Goal: Task Accomplishment & Management: Manage account settings

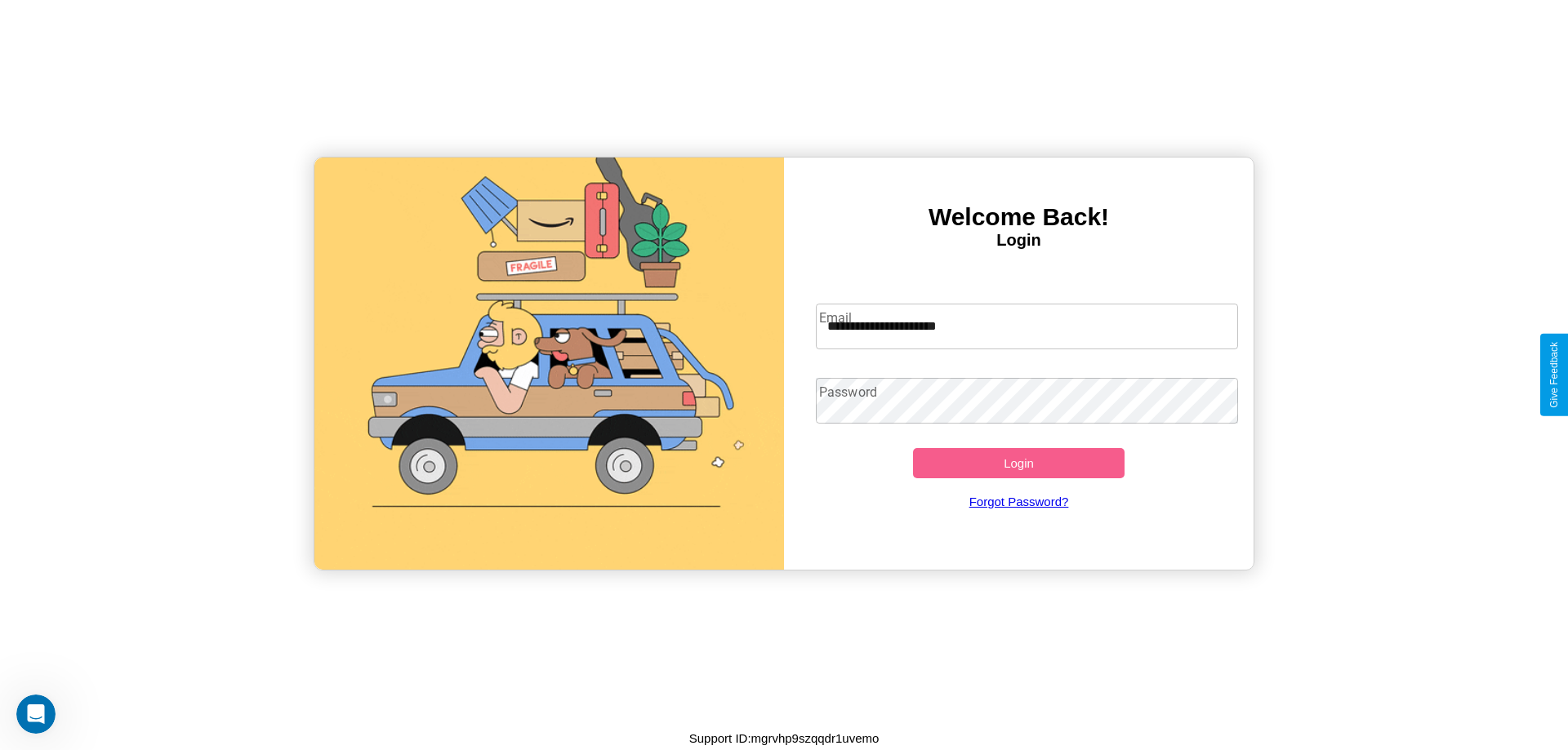
type input "**********"
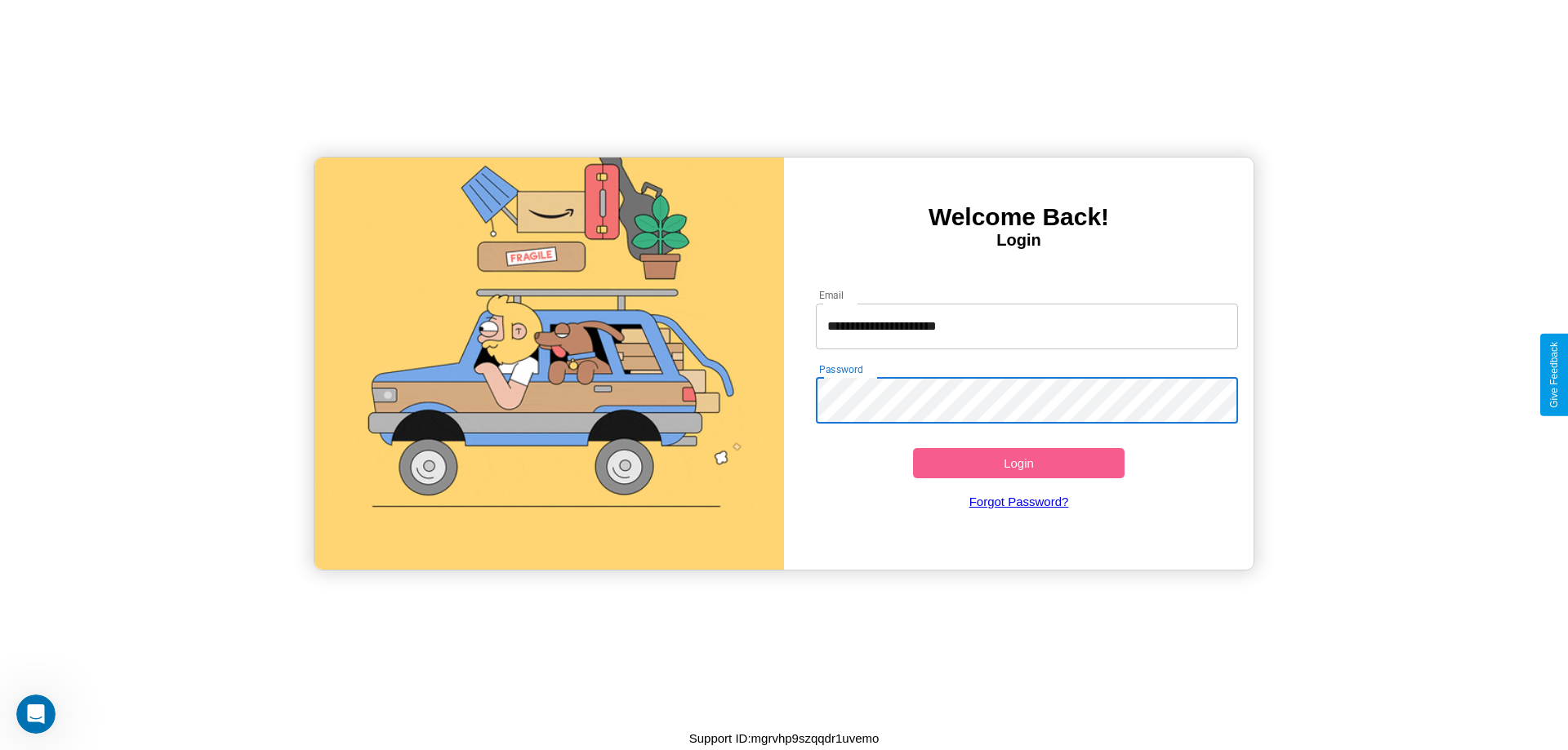
click at [1018, 462] on button "Login" at bounding box center [1018, 462] width 211 height 30
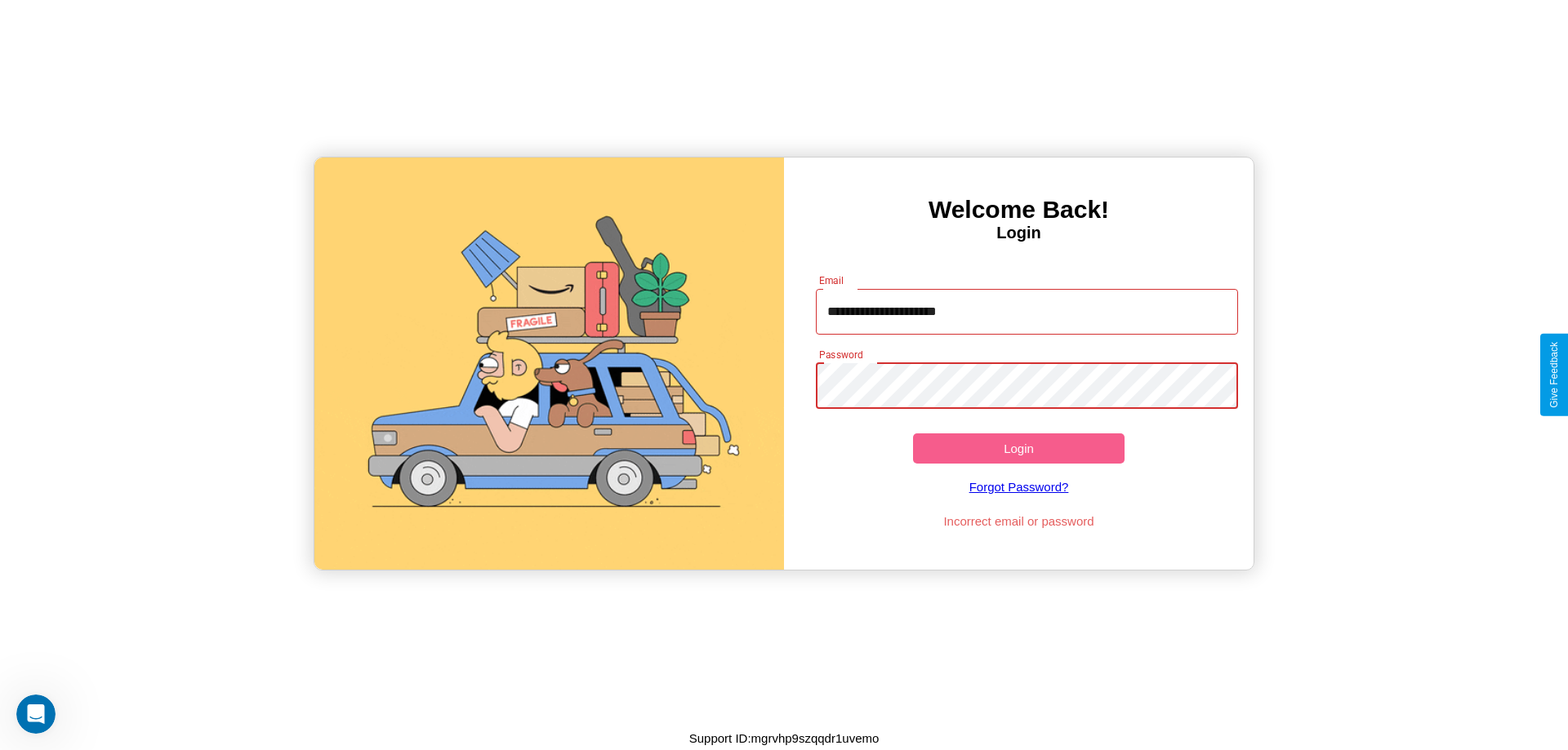
click at [1018, 448] on button "Login" at bounding box center [1018, 449] width 211 height 30
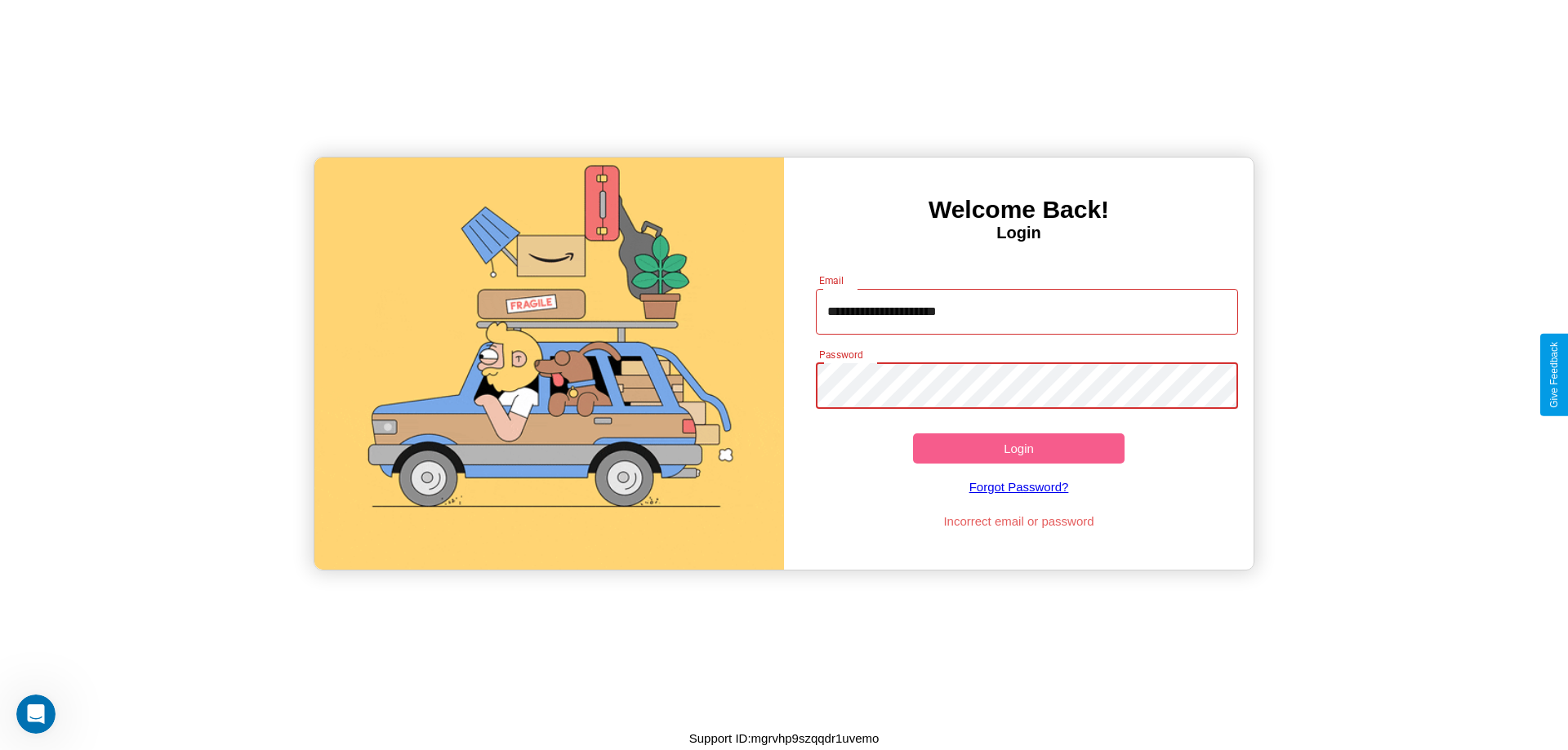
click at [1018, 448] on button "Login" at bounding box center [1018, 449] width 211 height 30
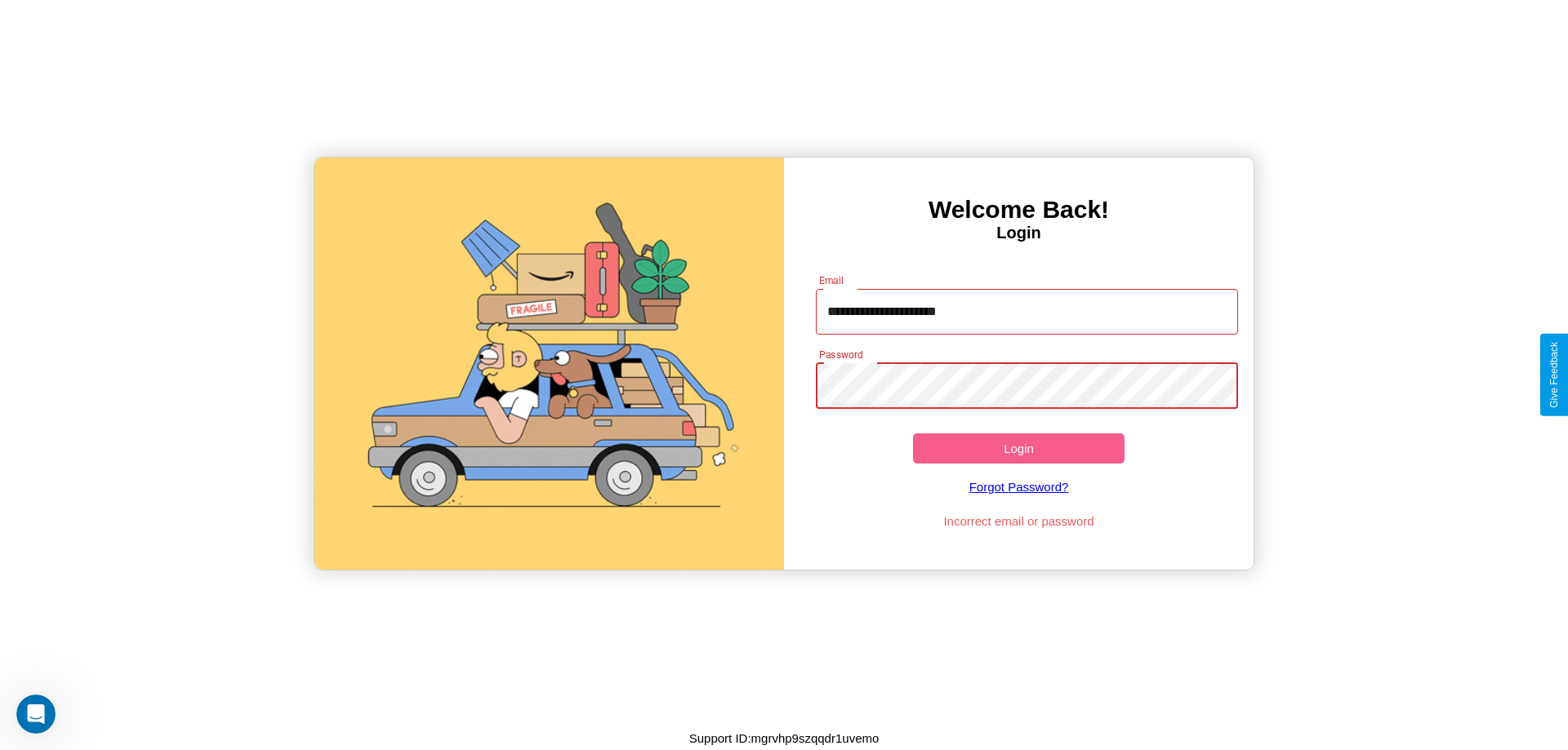
click at [1018, 448] on button "Login" at bounding box center [1018, 449] width 211 height 30
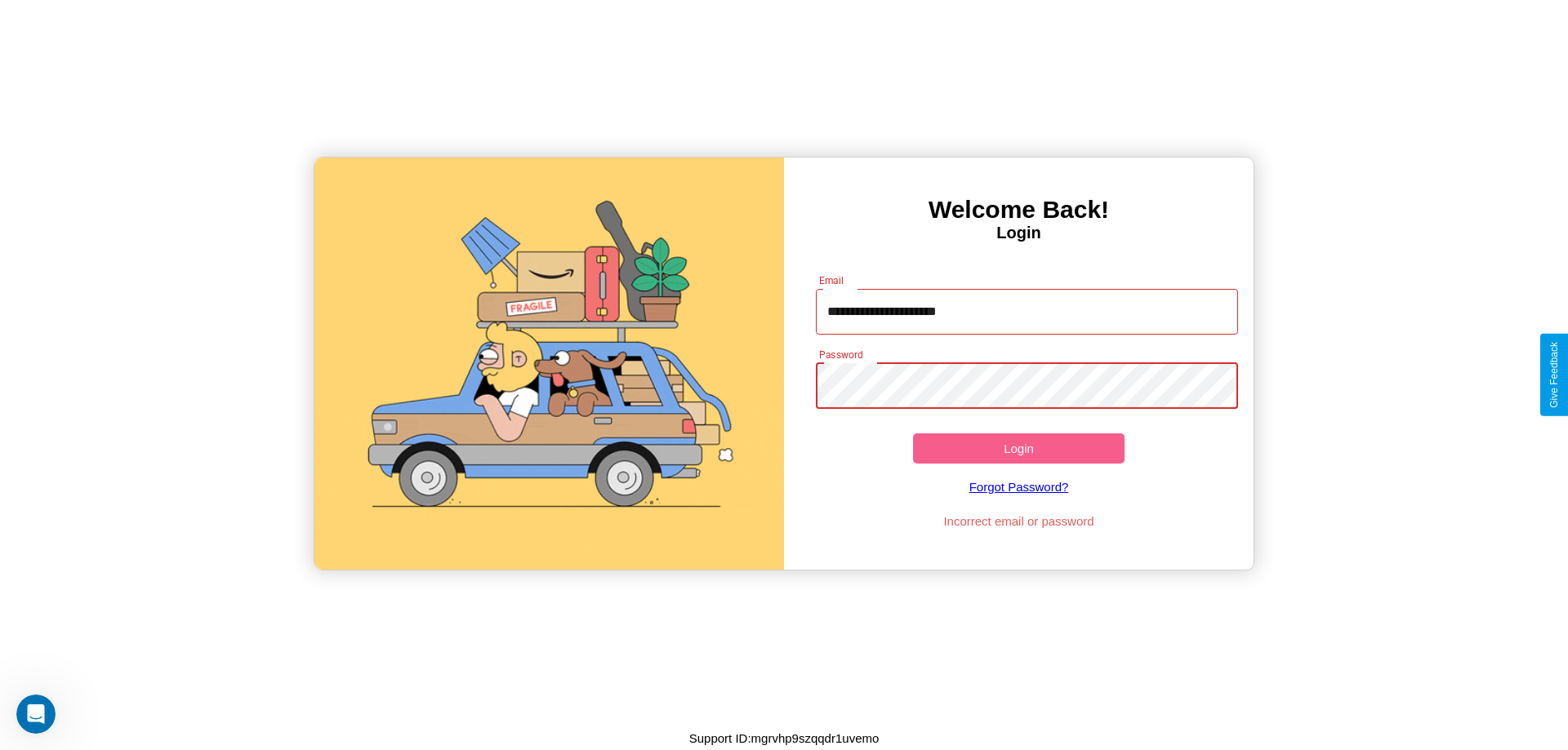
click at [1018, 448] on button "Login" at bounding box center [1018, 449] width 211 height 30
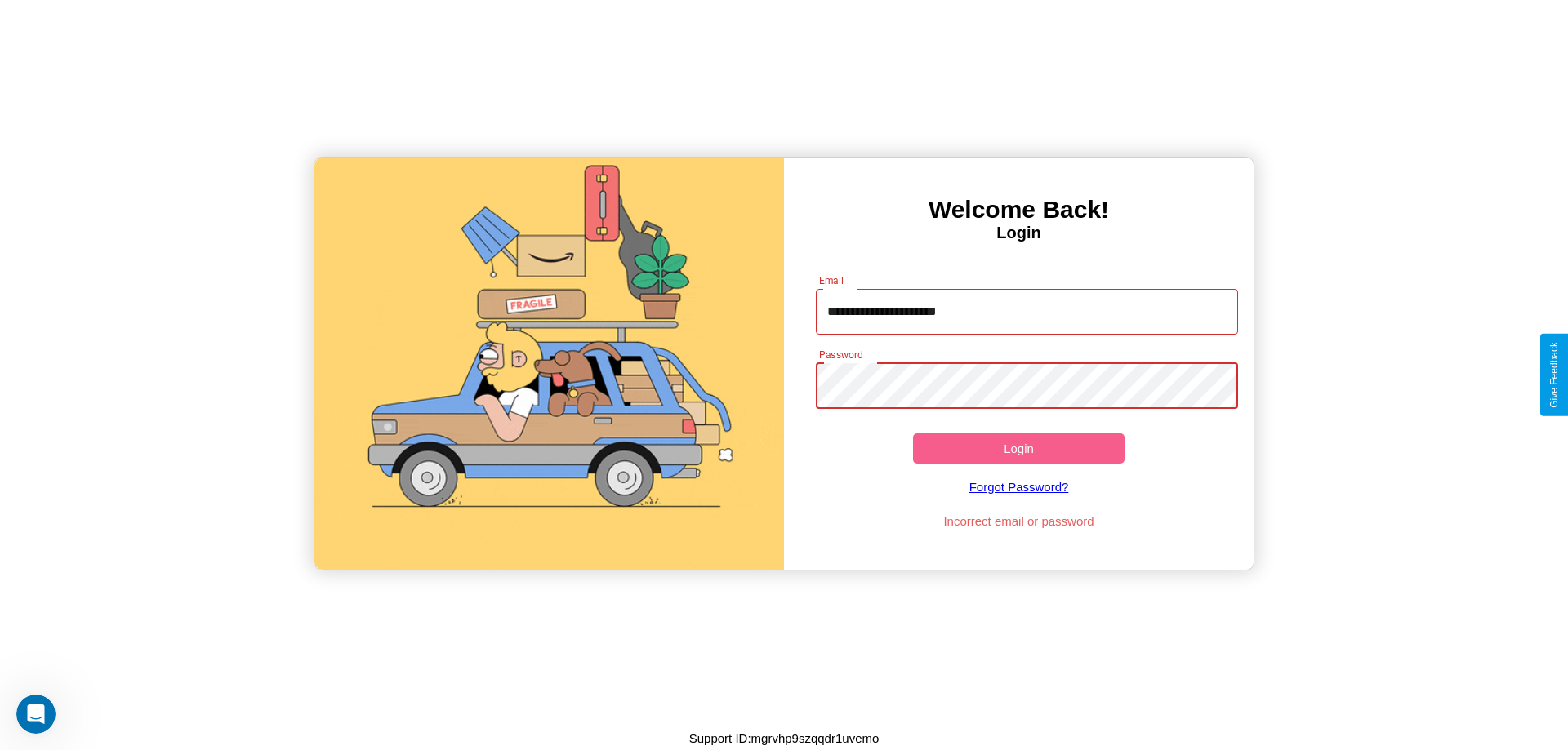
click at [1018, 448] on button "Login" at bounding box center [1018, 449] width 211 height 30
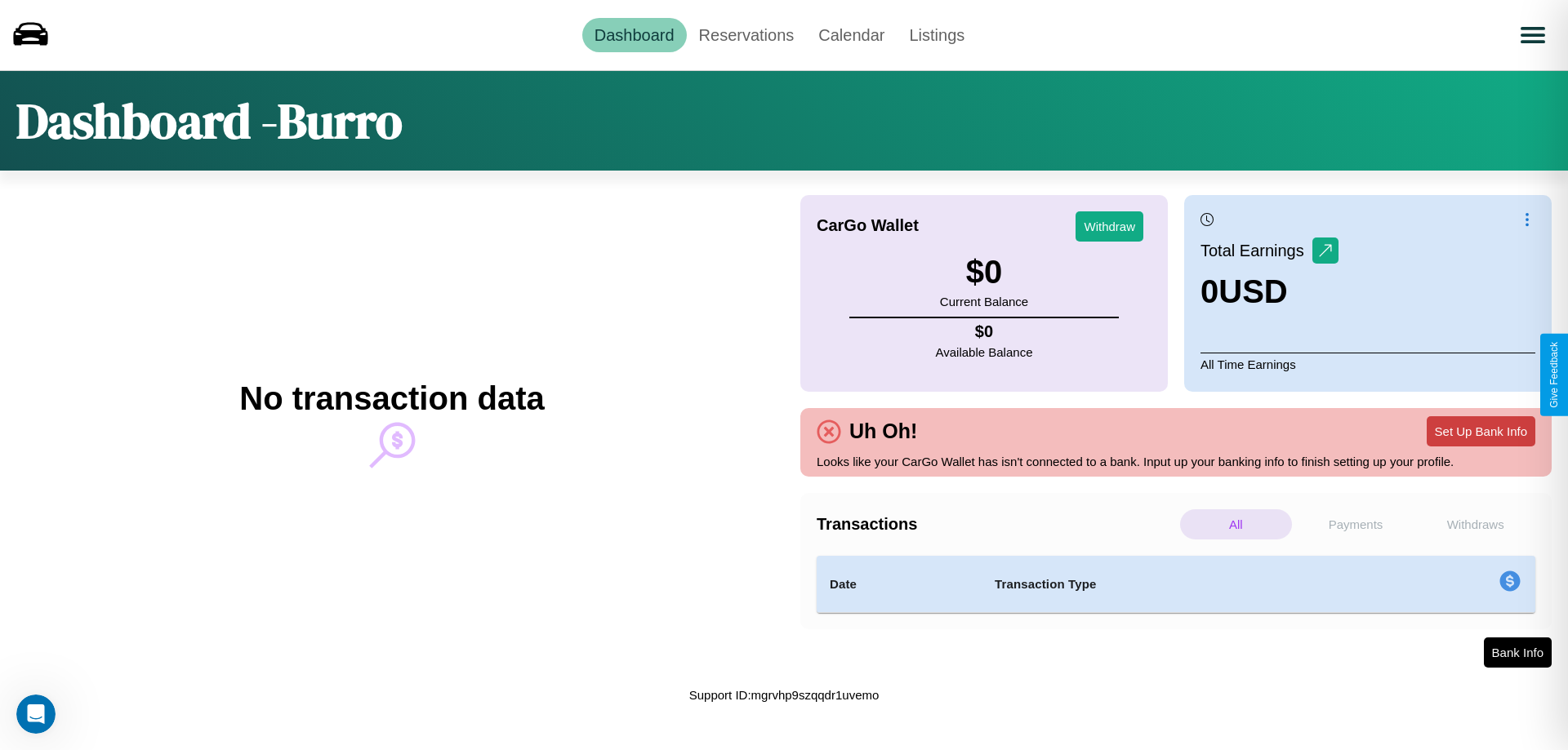
click at [1481, 431] on button "Set Up Bank Info" at bounding box center [1481, 431] width 109 height 30
